Goal: Book appointment/travel/reservation

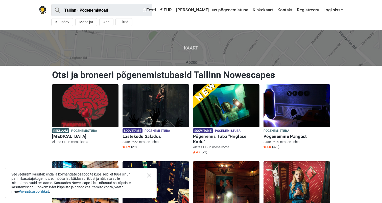
drag, startPoint x: 148, startPoint y: 177, endPoint x: 112, endPoint y: 171, distance: 37.4
click at [149, 176] on icon "Close" at bounding box center [149, 175] width 5 height 5
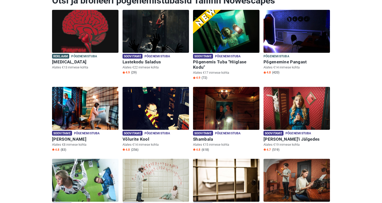
scroll to position [74, 0]
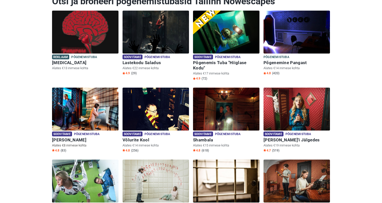
click at [75, 113] on img at bounding box center [85, 109] width 67 height 43
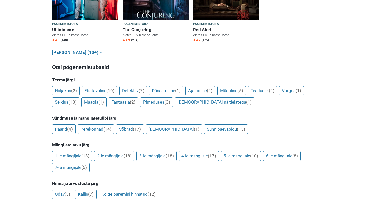
scroll to position [338, 0]
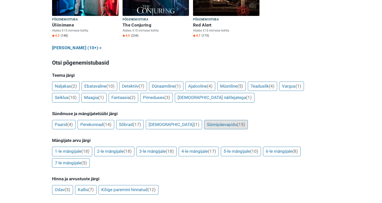
click at [204, 120] on link "Sünnipäevapidu (15)" at bounding box center [226, 125] width 44 height 10
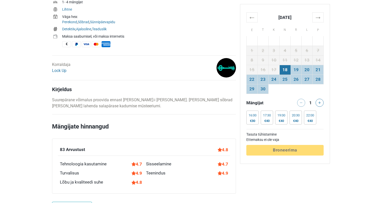
scroll to position [203, 0]
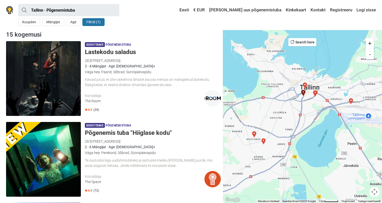
click at [54, 21] on button "Mängijat" at bounding box center [53, 22] width 22 height 8
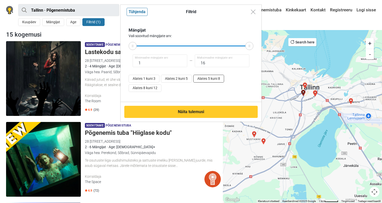
click at [208, 80] on button "Alates 5 kuni 8" at bounding box center [208, 79] width 31 height 8
type input "5"
type input "8"
click at [154, 88] on button "Alates 8 kuni 12" at bounding box center [145, 88] width 33 height 8
type input "8"
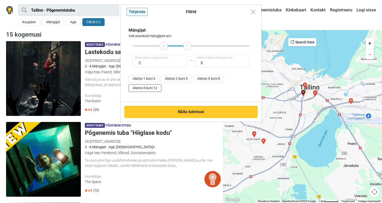
type input "12"
click at [217, 78] on button "Alates 5 kuni 8" at bounding box center [208, 79] width 31 height 8
type input "5"
type input "8"
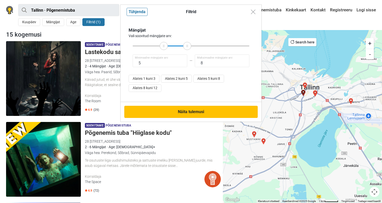
click at [191, 108] on button "Näita tulemusi" at bounding box center [191, 112] width 134 height 12
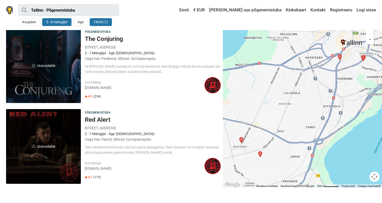
scroll to position [660, 0]
click at [45, 65] on span "Unavailable" at bounding box center [43, 65] width 75 height 75
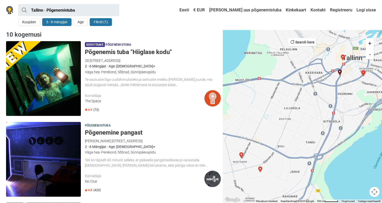
scroll to position [0, 0]
drag, startPoint x: 25, startPoint y: 20, endPoint x: 35, endPoint y: 25, distance: 11.6
click at [25, 20] on button "Kuupäev" at bounding box center [29, 22] width 22 height 8
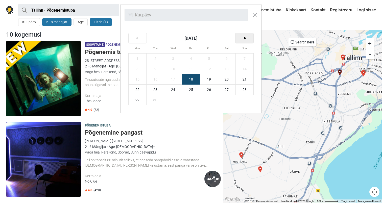
click at [246, 33] on span ">" at bounding box center [245, 38] width 18 height 10
click at [230, 59] on span "4" at bounding box center [227, 59] width 18 height 10
type input "4. oktoober (L)"
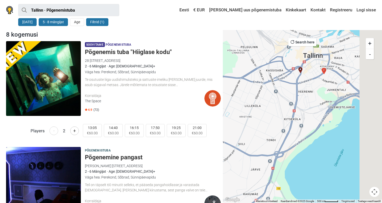
drag, startPoint x: 321, startPoint y: 107, endPoint x: 251, endPoint y: 121, distance: 72.2
click at [251, 122] on div at bounding box center [302, 116] width 159 height 173
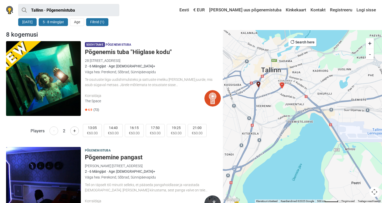
click at [260, 90] on div at bounding box center [302, 116] width 159 height 173
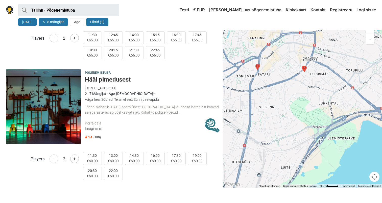
scroll to position [803, 0]
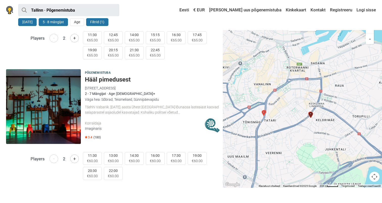
drag, startPoint x: 272, startPoint y: 70, endPoint x: 283, endPoint y: 122, distance: 53.0
click at [283, 122] on div at bounding box center [302, 101] width 159 height 173
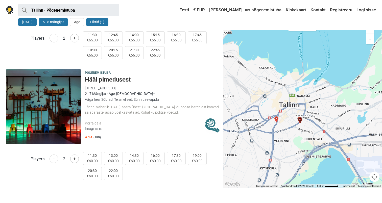
click at [301, 126] on div at bounding box center [302, 101] width 159 height 173
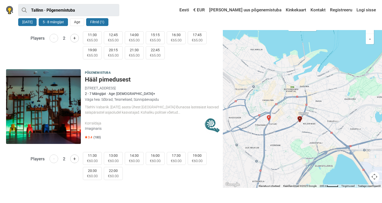
click at [301, 126] on div at bounding box center [302, 101] width 159 height 173
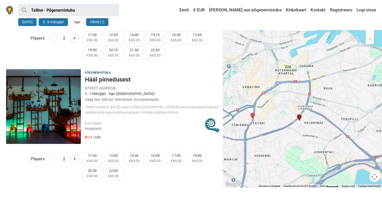
click at [297, 126] on div at bounding box center [302, 101] width 159 height 173
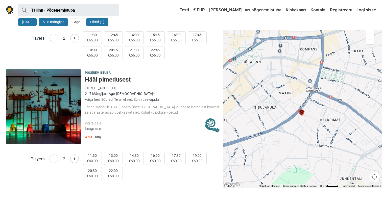
click at [298, 122] on div at bounding box center [302, 101] width 159 height 173
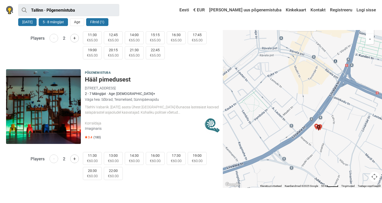
drag, startPoint x: 298, startPoint y: 116, endPoint x: 312, endPoint y: 139, distance: 26.3
click at [312, 139] on div at bounding box center [302, 101] width 159 height 173
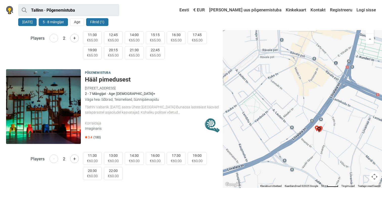
click at [316, 128] on img "Hääl pimedusest" at bounding box center [319, 130] width 6 height 6
click at [316, 129] on img "Shambala" at bounding box center [317, 129] width 6 height 6
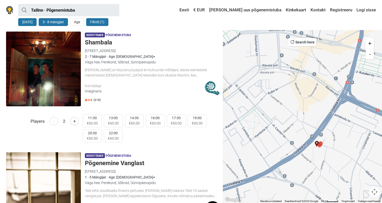
scroll to position [357, 0]
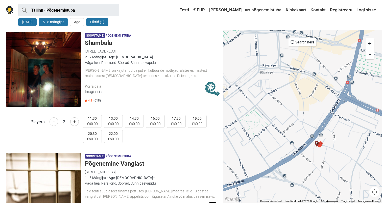
click at [320, 146] on img "Shambala" at bounding box center [317, 144] width 6 height 6
click at [319, 146] on img "Shambala" at bounding box center [317, 144] width 6 height 6
click at [321, 143] on img "Hääl pimedusest" at bounding box center [319, 145] width 6 height 6
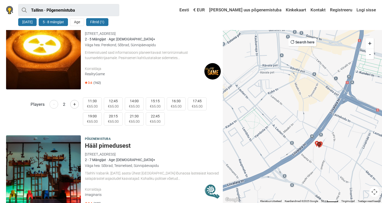
scroll to position [803, 0]
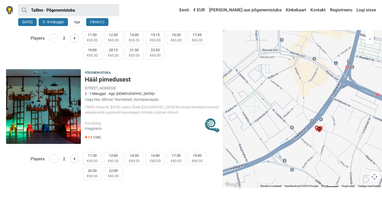
click at [322, 127] on img "Hääl pimedusest" at bounding box center [319, 130] width 6 height 6
click at [322, 129] on img "Üliinimene" at bounding box center [321, 129] width 6 height 6
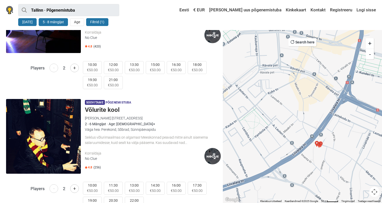
scroll to position [168, 0]
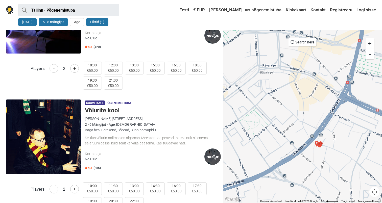
click at [10, 12] on img at bounding box center [9, 10] width 7 height 8
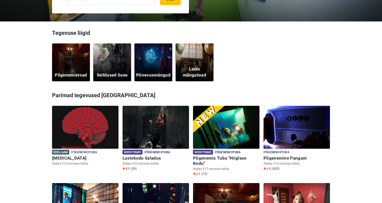
scroll to position [139, 0]
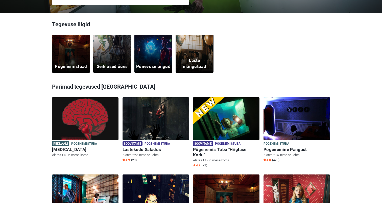
click at [75, 51] on div "Põgenemistoad" at bounding box center [71, 54] width 38 height 38
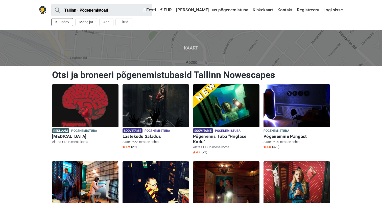
click at [67, 21] on button "Kuupäev" at bounding box center [62, 22] width 22 height 8
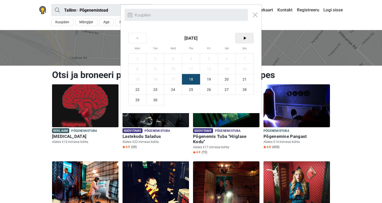
click at [250, 38] on span ">" at bounding box center [245, 38] width 18 height 10
click at [232, 59] on span "4" at bounding box center [227, 59] width 18 height 10
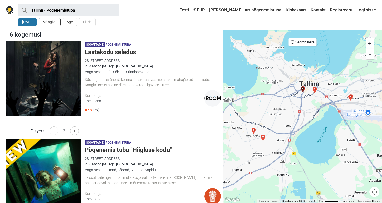
click at [44, 21] on button "Mängijat" at bounding box center [50, 22] width 22 height 8
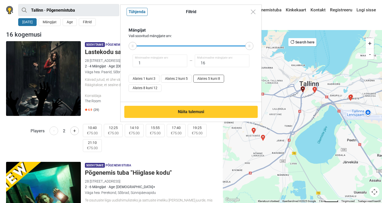
click at [214, 79] on button "Alates 5 kuni 8" at bounding box center [208, 79] width 31 height 8
type input "5"
type input "8"
drag, startPoint x: 156, startPoint y: 64, endPoint x: 148, endPoint y: 64, distance: 7.6
click at [156, 64] on input "5" at bounding box center [160, 61] width 55 height 13
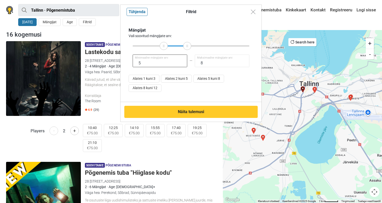
drag, startPoint x: 147, startPoint y: 63, endPoint x: 129, endPoint y: 63, distance: 17.7
click at [129, 63] on div "5 Minimaalne mängijate arv: 8 Maksimaalne mängijate arv:" at bounding box center [191, 61] width 125 height 13
type input "7"
drag, startPoint x: 197, startPoint y: 62, endPoint x: 189, endPoint y: 62, distance: 8.6
click at [189, 62] on div "7 Minimaalne mängijate arv: 8 Maksimaalne mängijate arv:" at bounding box center [191, 61] width 125 height 13
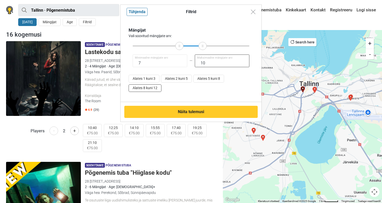
type input "10"
click at [148, 91] on button "Alates 8 kuni 12" at bounding box center [145, 88] width 33 height 8
type input "8"
type input "12"
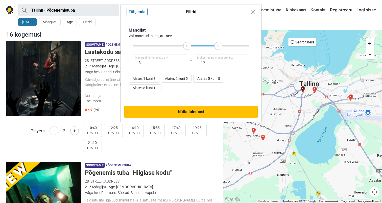
click at [189, 114] on button "Näita tulemusi" at bounding box center [191, 112] width 134 height 12
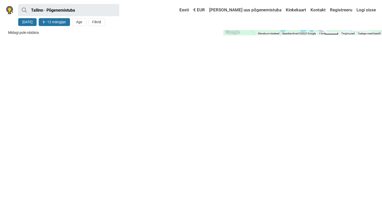
click at [60, 24] on button "8 - 12 mängijat" at bounding box center [54, 22] width 31 height 8
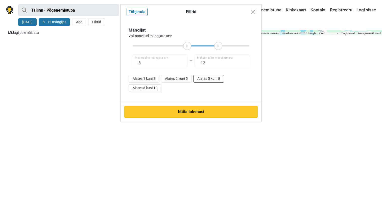
click at [211, 78] on button "Alates 5 kuni 8" at bounding box center [208, 79] width 31 height 8
type input "5"
type input "8"
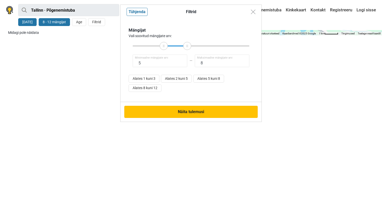
click at [204, 112] on button "Näita tulemusi" at bounding box center [191, 112] width 134 height 12
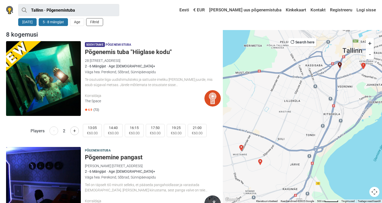
click at [95, 24] on button "Filtrid" at bounding box center [94, 22] width 17 height 8
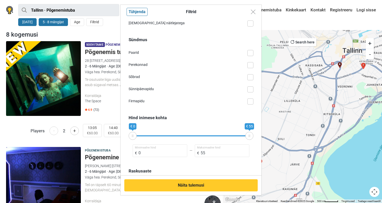
scroll to position [189, 0]
click at [253, 14] on button "Close modal" at bounding box center [254, 12] width 10 height 10
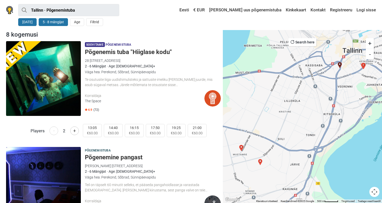
click at [55, 92] on img at bounding box center [43, 78] width 75 height 75
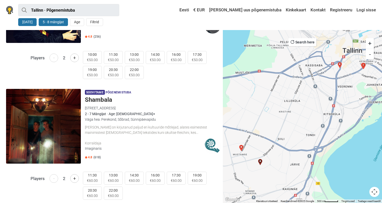
scroll to position [301, 0]
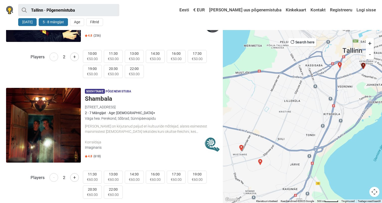
click at [48, 126] on img at bounding box center [43, 125] width 75 height 75
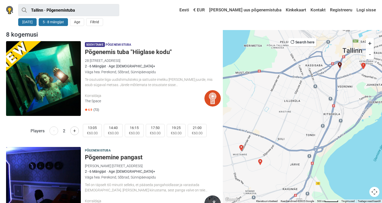
scroll to position [0, 0]
click at [94, 23] on button "Filtrid" at bounding box center [94, 22] width 17 height 8
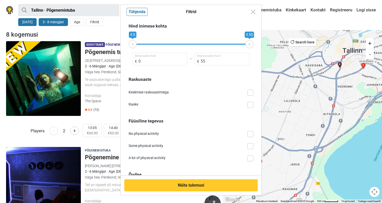
scroll to position [291, 0]
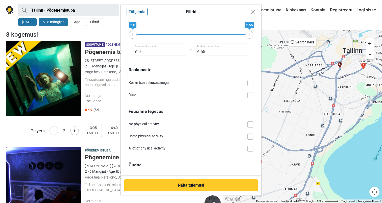
drag, startPoint x: 179, startPoint y: 94, endPoint x: 185, endPoint y: 95, distance: 5.9
click at [179, 94] on div "Raske" at bounding box center [188, 94] width 119 height 5
click at [254, 92] on input "Raske" at bounding box center [254, 92] width 0 height 0
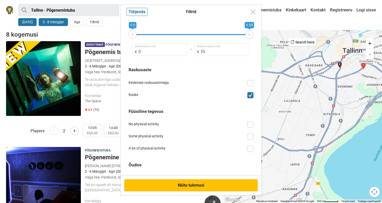
click at [201, 183] on button "Näita tulemusi" at bounding box center [191, 186] width 134 height 12
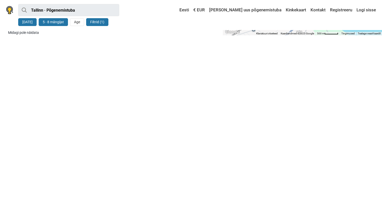
click at [98, 16] on div "4 okt 5 - 8 mängijat Age Filtrid (1)" at bounding box center [68, 22] width 101 height 12
click at [98, 24] on button "Filtrid (1)" at bounding box center [97, 22] width 22 height 8
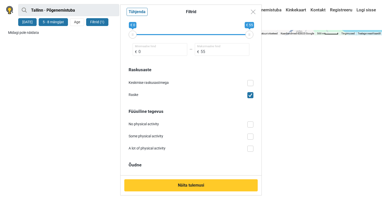
click at [252, 95] on span at bounding box center [251, 95] width 6 height 6
click at [254, 92] on input "Raske" at bounding box center [254, 92] width 0 height 0
click at [250, 86] on div "Raskusaste Keskmise raskusastmega Raske" at bounding box center [191, 82] width 125 height 31
click at [250, 83] on span at bounding box center [251, 83] width 6 height 6
click at [254, 80] on input "Keskmise raskusastmega" at bounding box center [254, 80] width 0 height 0
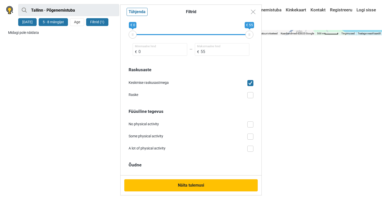
click at [217, 188] on button "Näita tulemusi" at bounding box center [191, 186] width 134 height 12
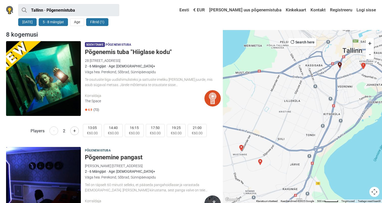
click at [73, 94] on img at bounding box center [43, 78] width 75 height 75
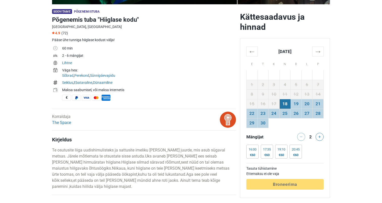
scroll to position [151, 0]
